Goal: Information Seeking & Learning: Learn about a topic

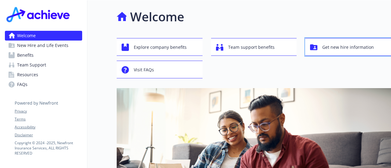
click at [328, 52] on span "Get new hire information" at bounding box center [348, 48] width 52 height 12
